Goal: Task Accomplishment & Management: Manage account settings

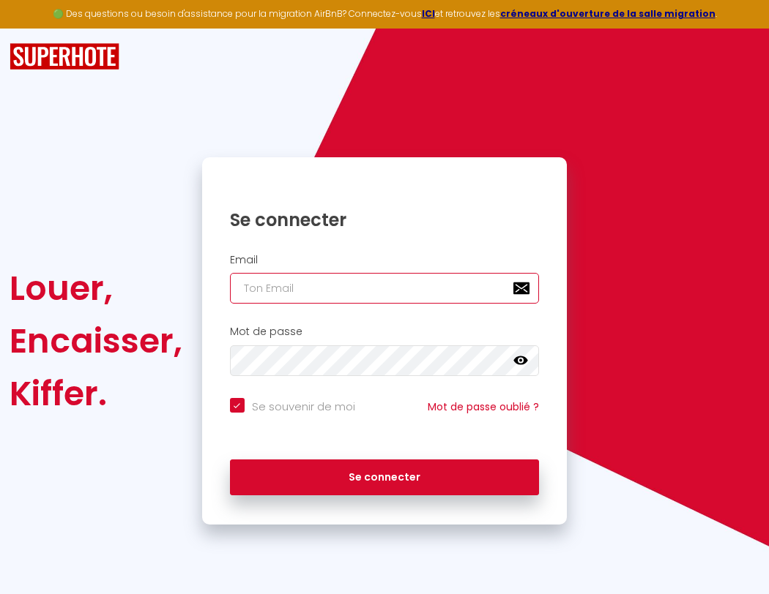
type input "l"
checkbox input "true"
type input "le"
checkbox input "true"
type input "les"
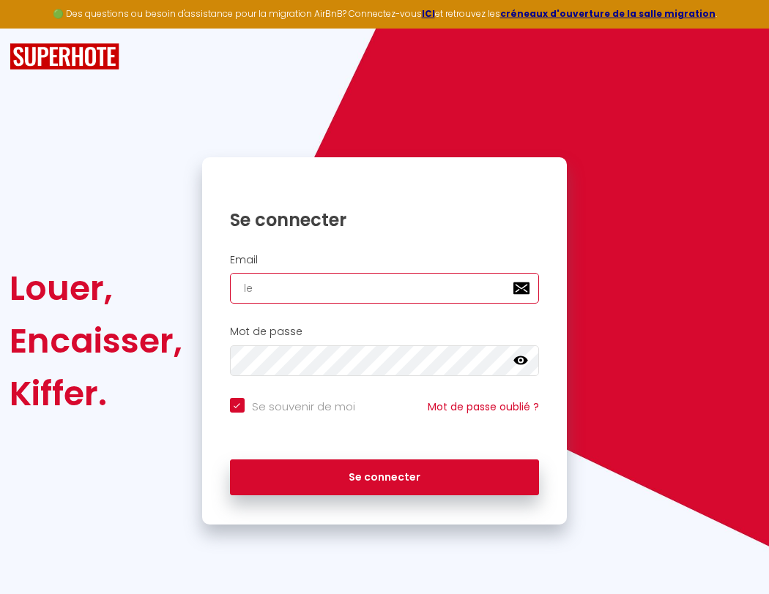
checkbox input "true"
type input "lesp"
checkbox input "true"
type input "lespa"
checkbox input "true"
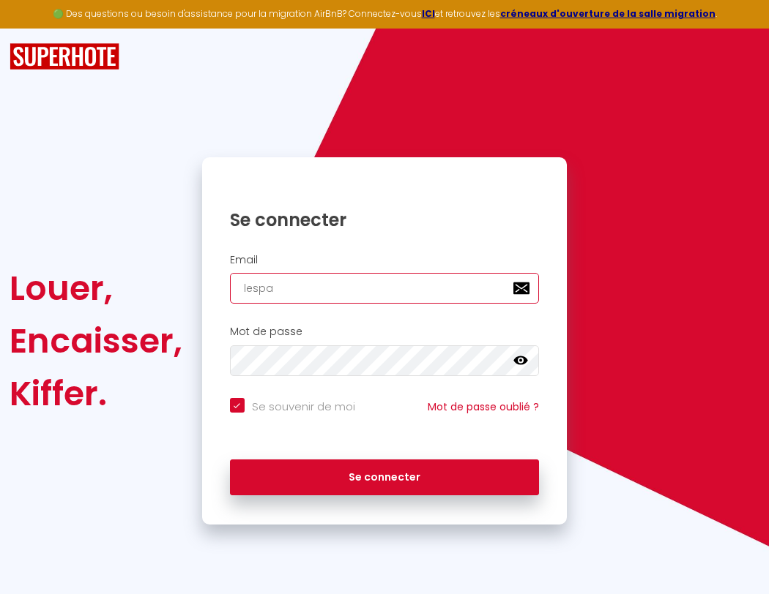
type input "lespac"
checkbox input "true"
type input "lespace"
checkbox input "true"
type input "l"
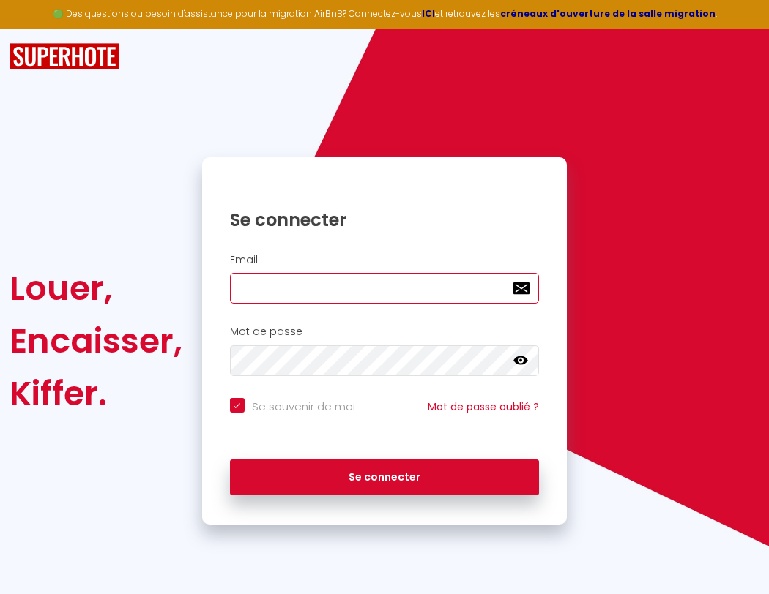
checkbox input "true"
type input "le"
checkbox input "true"
type input "les"
checkbox input "true"
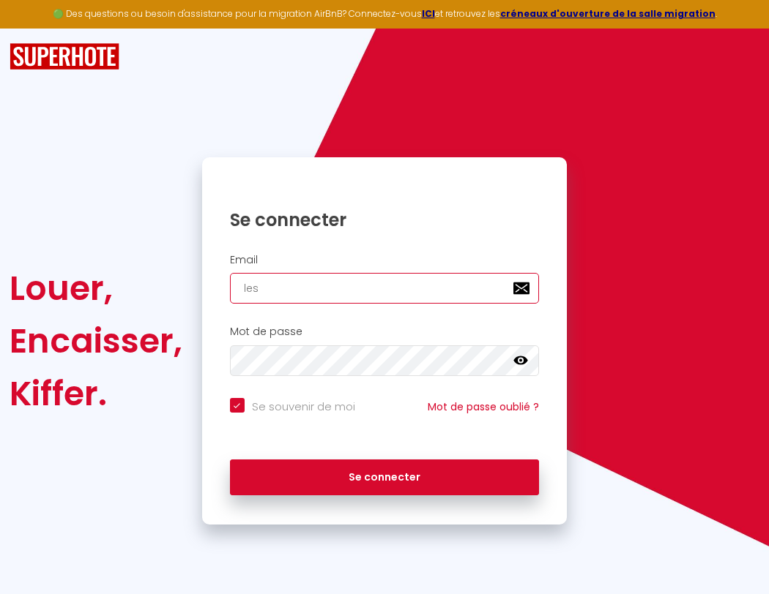
type input "lesp"
checkbox input "true"
type input "lespa"
checkbox input "true"
type input "lespac"
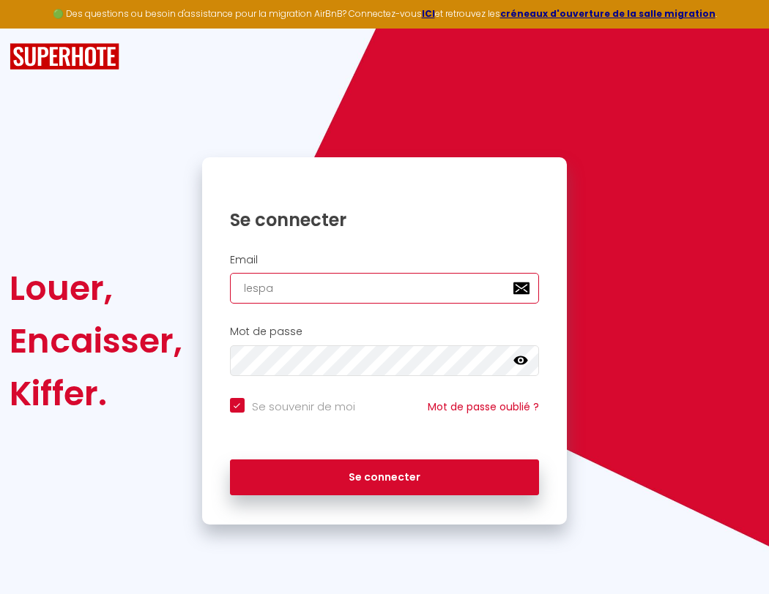
checkbox input "true"
type input "l"
checkbox input "true"
type input "le"
checkbox input "true"
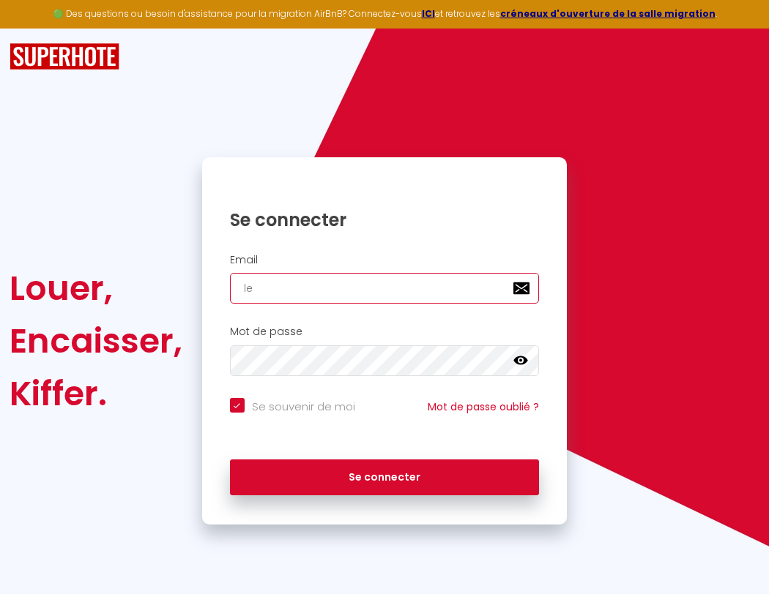
type input "les"
checkbox input "true"
type input "lesp"
checkbox input "true"
type input "lespa"
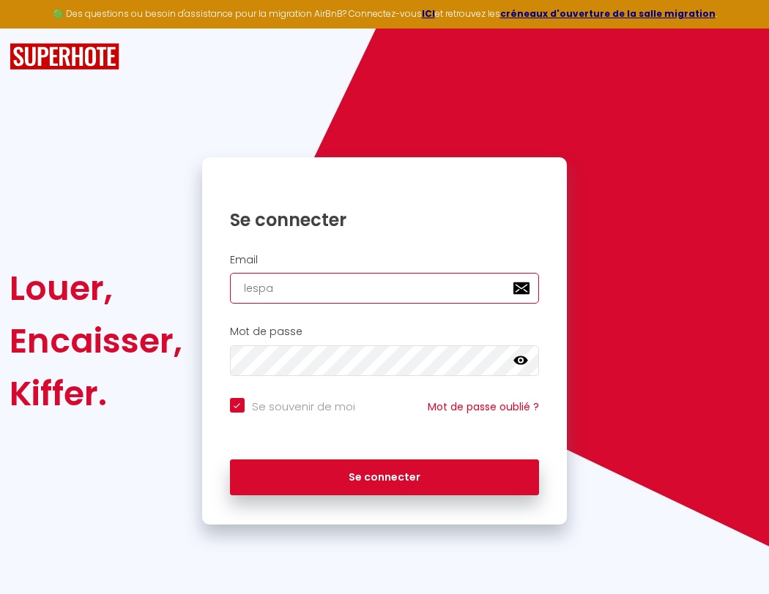
checkbox input "true"
type input "lespacedete"
checkbox input "true"
type input "lespac"
checkbox input "true"
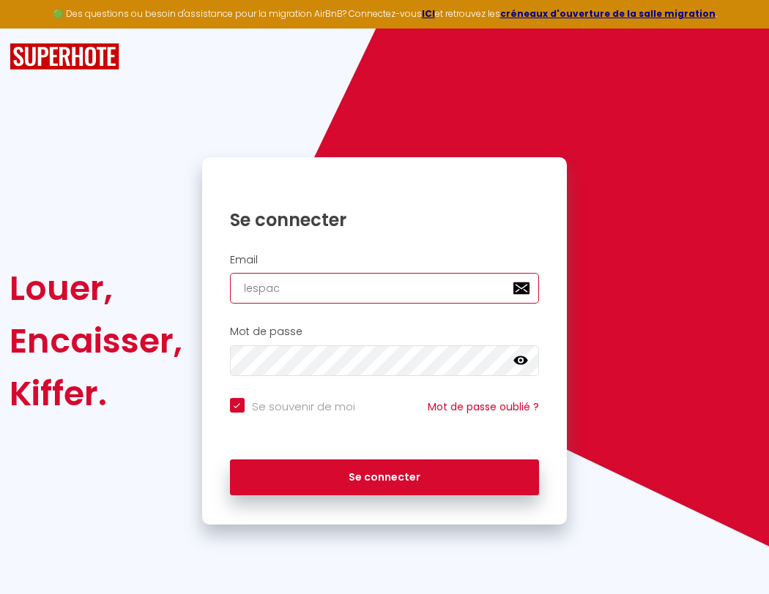
type input "lespacedeten"
checkbox input "true"
